Goal: Find specific page/section: Find specific page/section

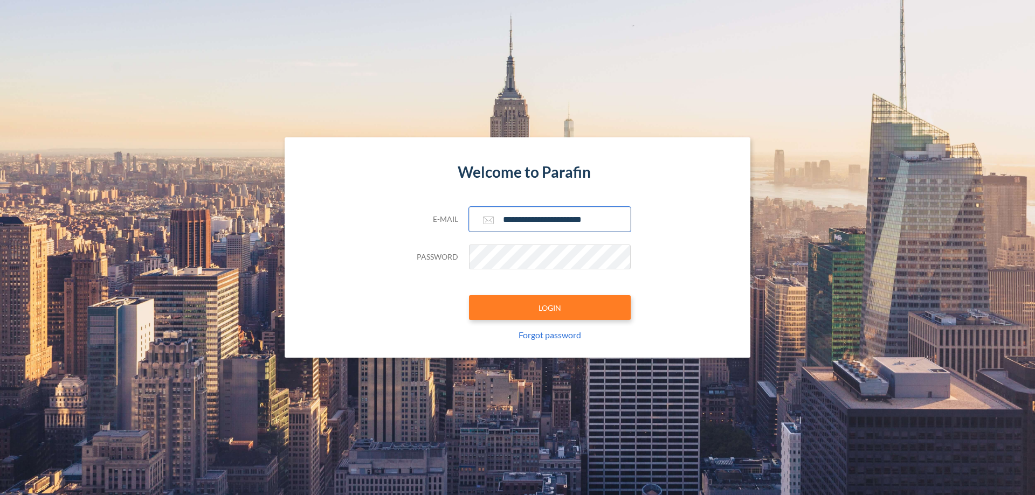
type input "**********"
click at [550, 308] on button "LOGIN" at bounding box center [550, 307] width 162 height 25
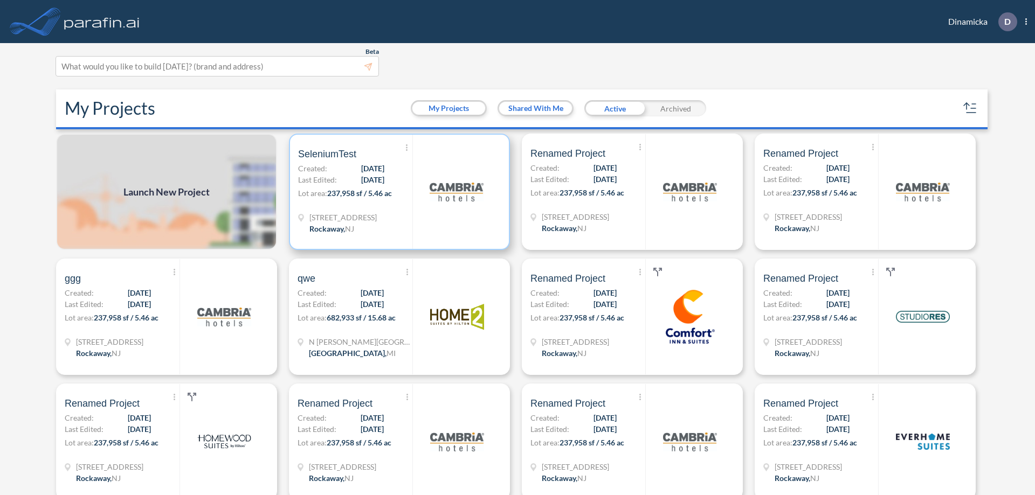
scroll to position [3, 0]
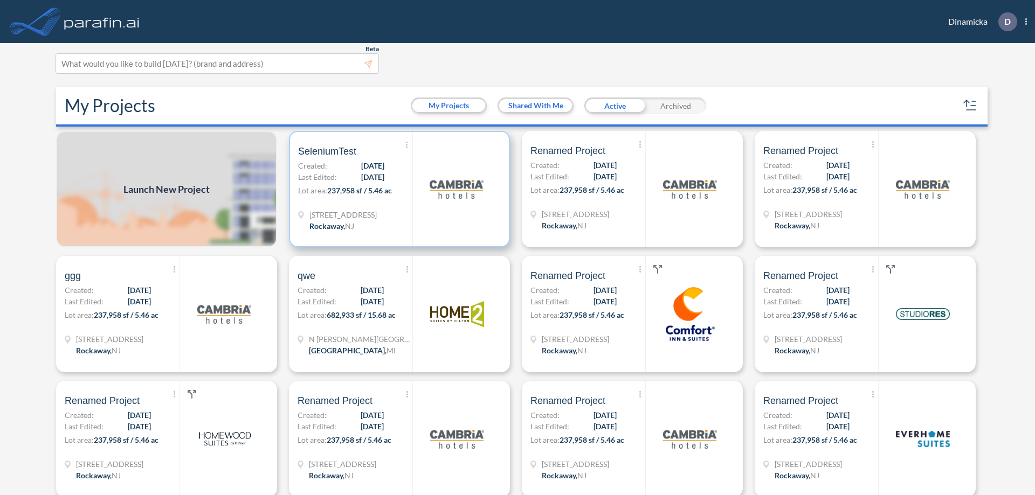
click at [397, 189] on p "Lot area: 237,958 sf / 5.46 ac" at bounding box center [355, 193] width 114 height 16
